Goal: Check status: Check status

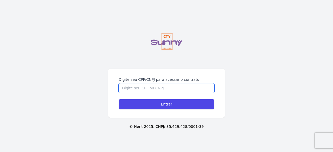
click at [159, 89] on input "Digite seu CPF/CNPJ para acessar o contrato" at bounding box center [167, 88] width 96 height 10
type input "16974516754"
click at [119, 99] on input "Entrar" at bounding box center [167, 104] width 96 height 10
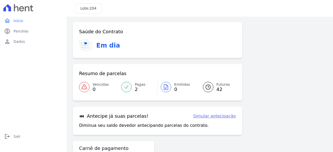
scroll to position [46, 0]
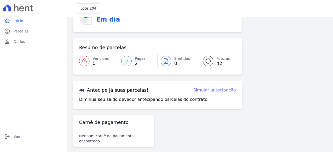
click at [207, 60] on icon at bounding box center [208, 61] width 6 height 6
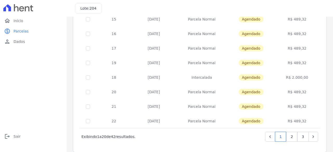
scroll to position [234, 0]
